Goal: Task Accomplishment & Management: Manage account settings

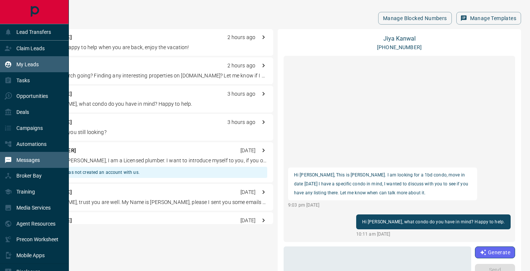
click at [34, 64] on p "My Leads" at bounding box center [27, 64] width 22 height 6
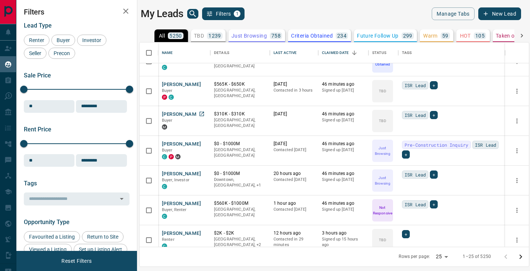
scroll to position [55, 0]
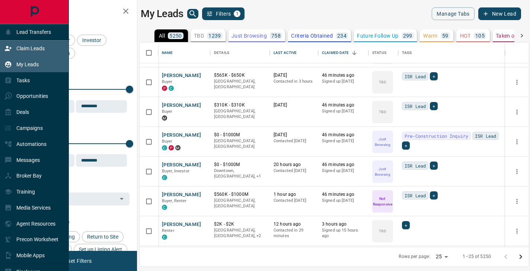
click at [30, 51] on p "Claim Leads" at bounding box center [30, 48] width 28 height 6
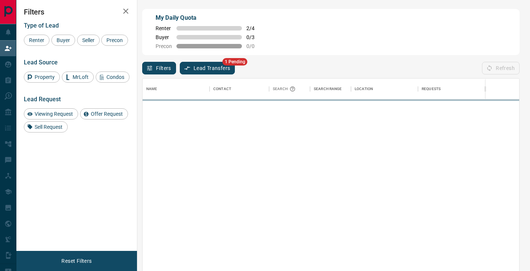
scroll to position [0, 0]
click at [200, 67] on button "Lead Transfers" at bounding box center [207, 68] width 55 height 13
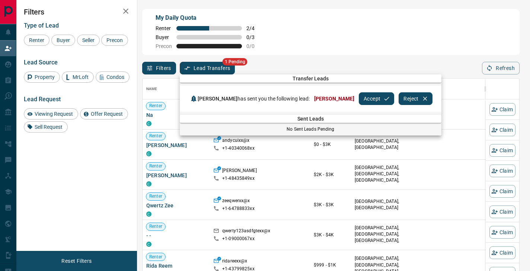
click at [359, 99] on button "Accept" at bounding box center [376, 98] width 35 height 13
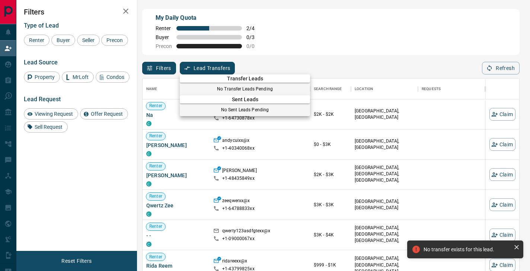
click at [246, 56] on div at bounding box center [265, 135] width 530 height 271
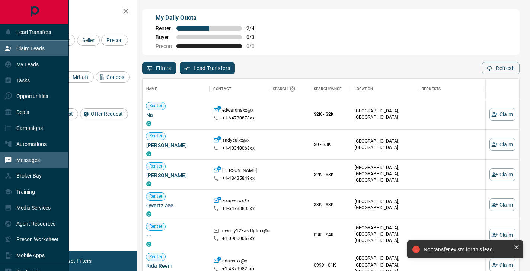
click at [36, 158] on p "Messages" at bounding box center [27, 160] width 23 height 6
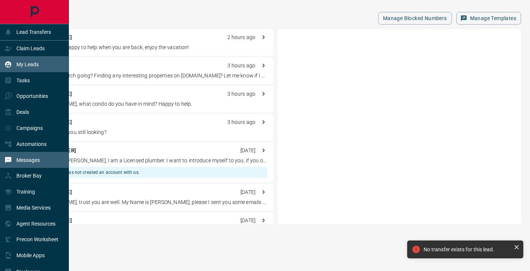
click at [36, 65] on p "My Leads" at bounding box center [27, 64] width 22 height 6
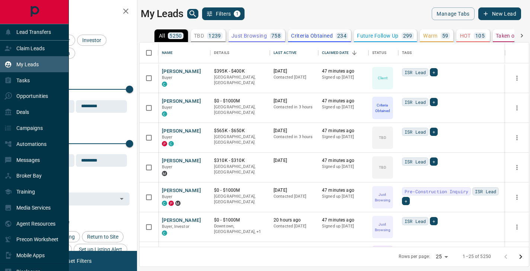
scroll to position [204, 389]
